Goal: Task Accomplishment & Management: Manage account settings

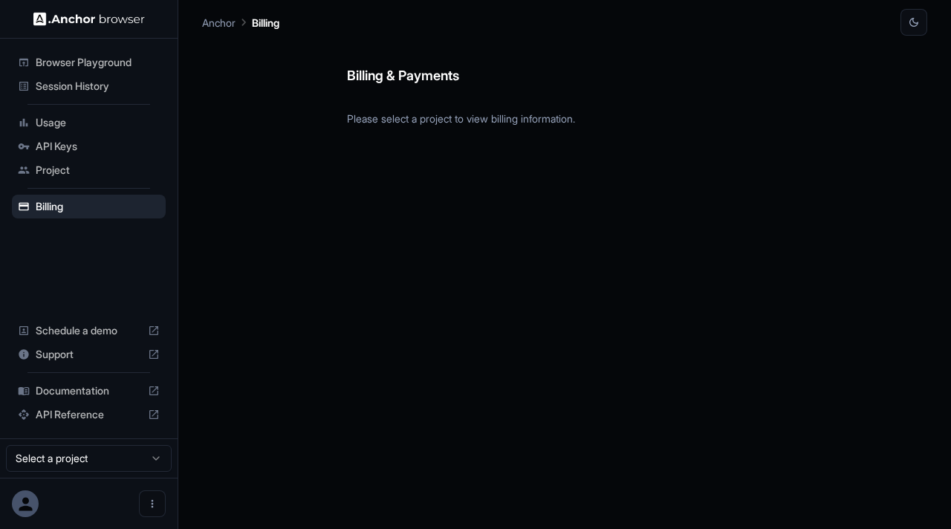
click at [54, 145] on span "API Keys" at bounding box center [98, 146] width 124 height 15
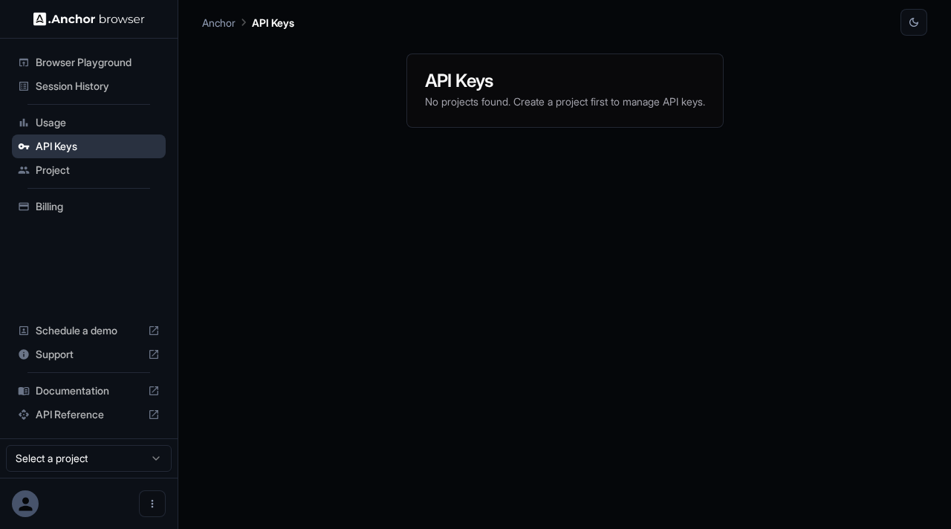
click at [54, 145] on span "API Keys" at bounding box center [98, 146] width 124 height 15
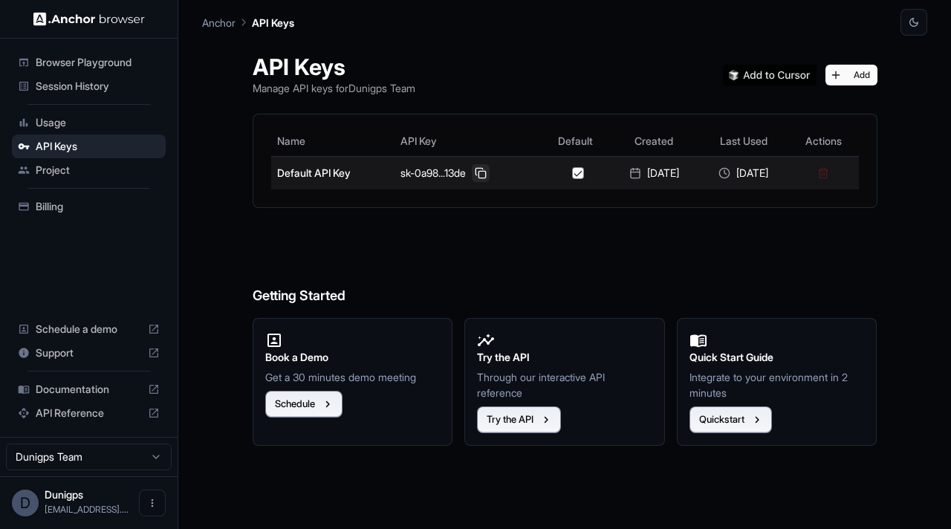
click at [472, 174] on button at bounding box center [481, 173] width 18 height 18
